Goal: Task Accomplishment & Management: Manage account settings

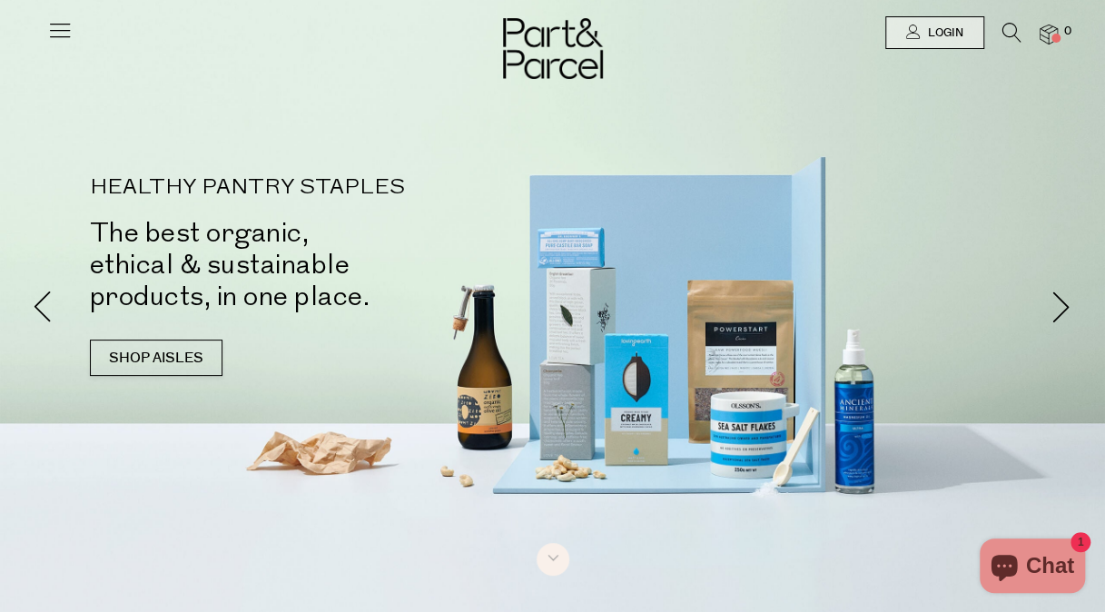
type input "[EMAIL_ADDRESS][PERSON_NAME][DOMAIN_NAME]"
click at [965, 14] on div at bounding box center [552, 32] width 1105 height 65
click at [947, 29] on span "Login" at bounding box center [944, 32] width 40 height 15
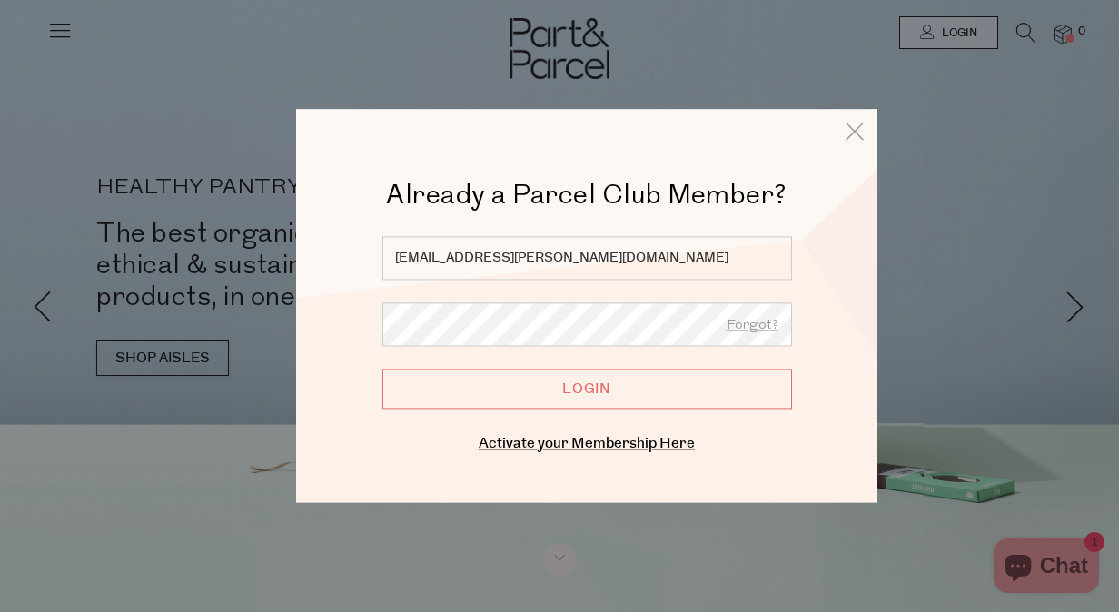
click at [589, 398] on input "Login" at bounding box center [587, 389] width 410 height 40
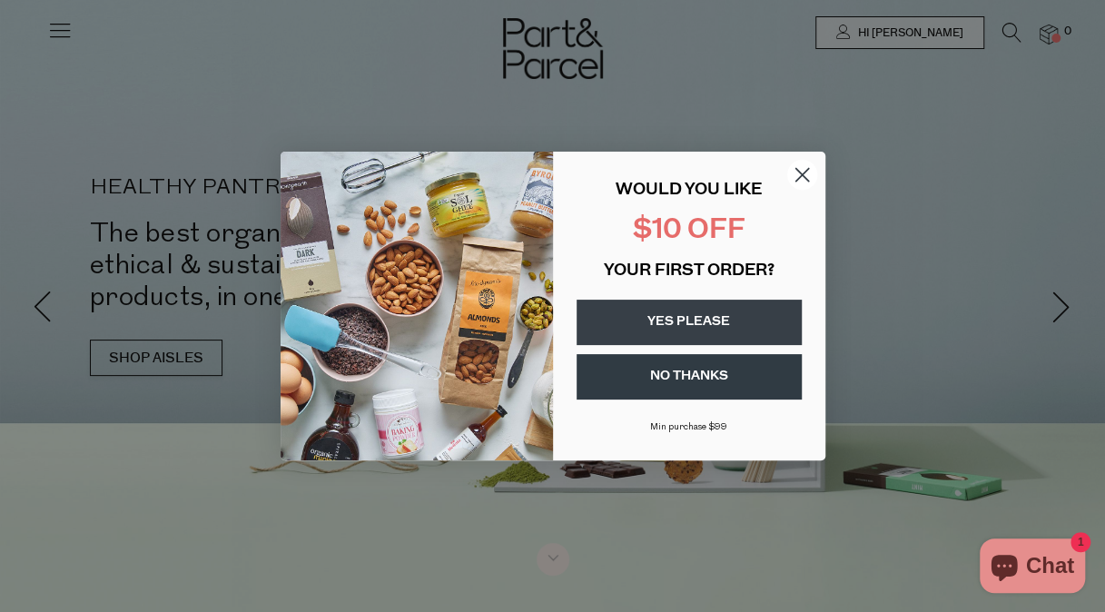
click at [805, 166] on circle "Close dialog" at bounding box center [802, 175] width 30 height 30
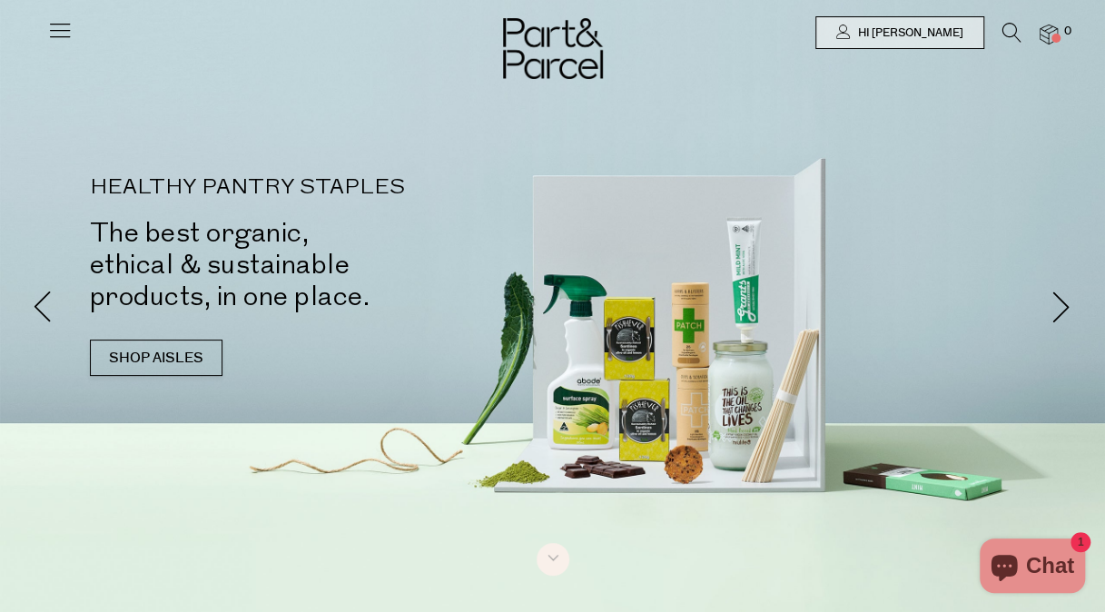
click at [54, 32] on icon at bounding box center [59, 29] width 25 height 25
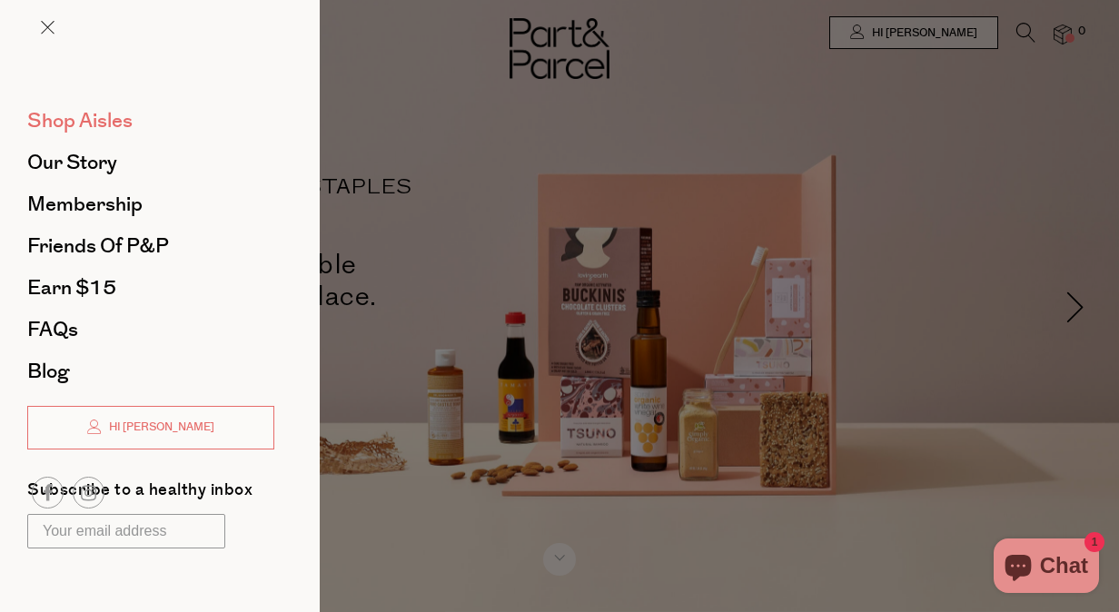
click at [93, 114] on span "Shop Aisles" at bounding box center [79, 120] width 105 height 29
